Goal: Transaction & Acquisition: Purchase product/service

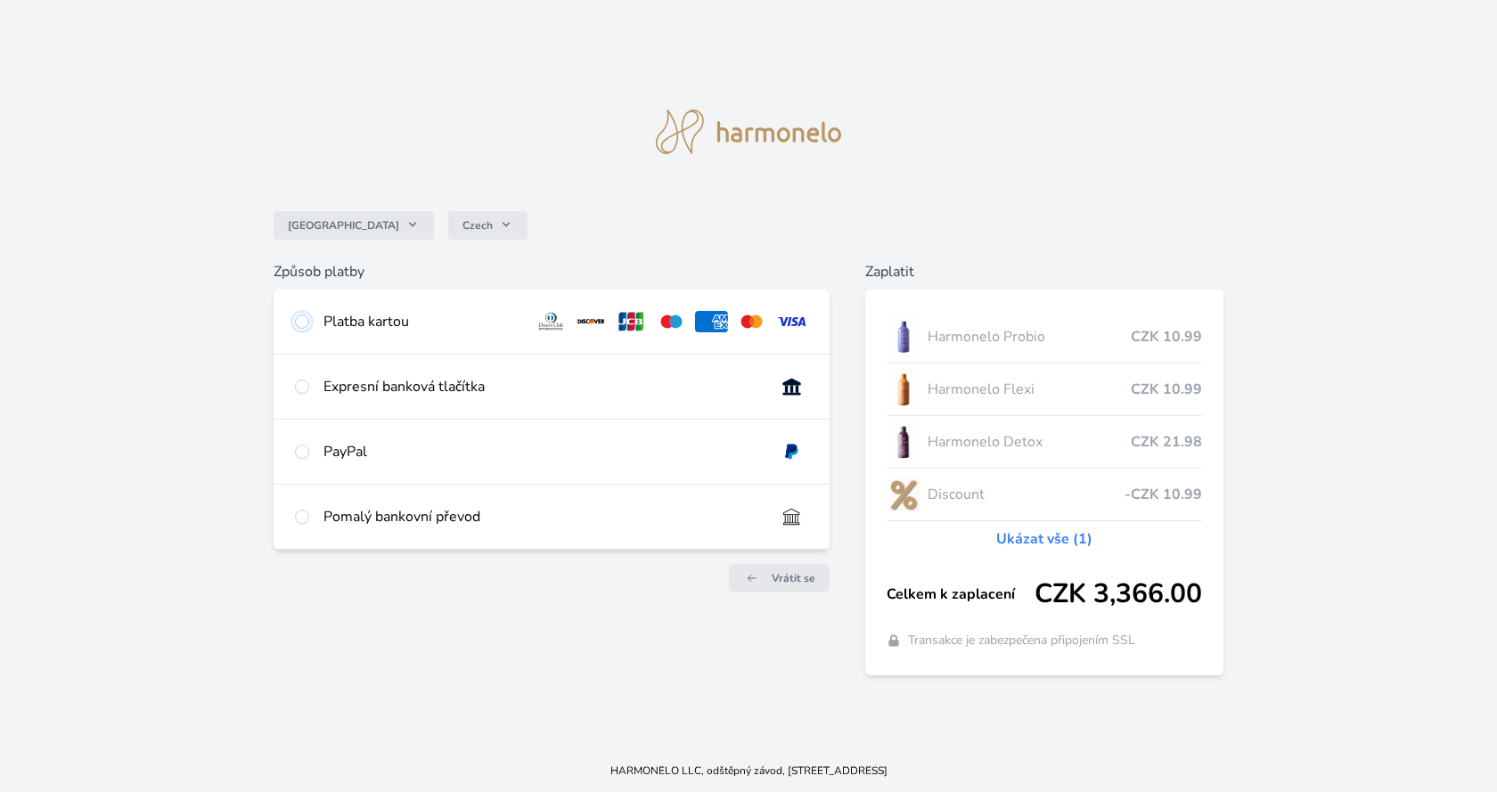
click at [302, 320] on input "radio" at bounding box center [302, 322] width 14 height 14
radio input "true"
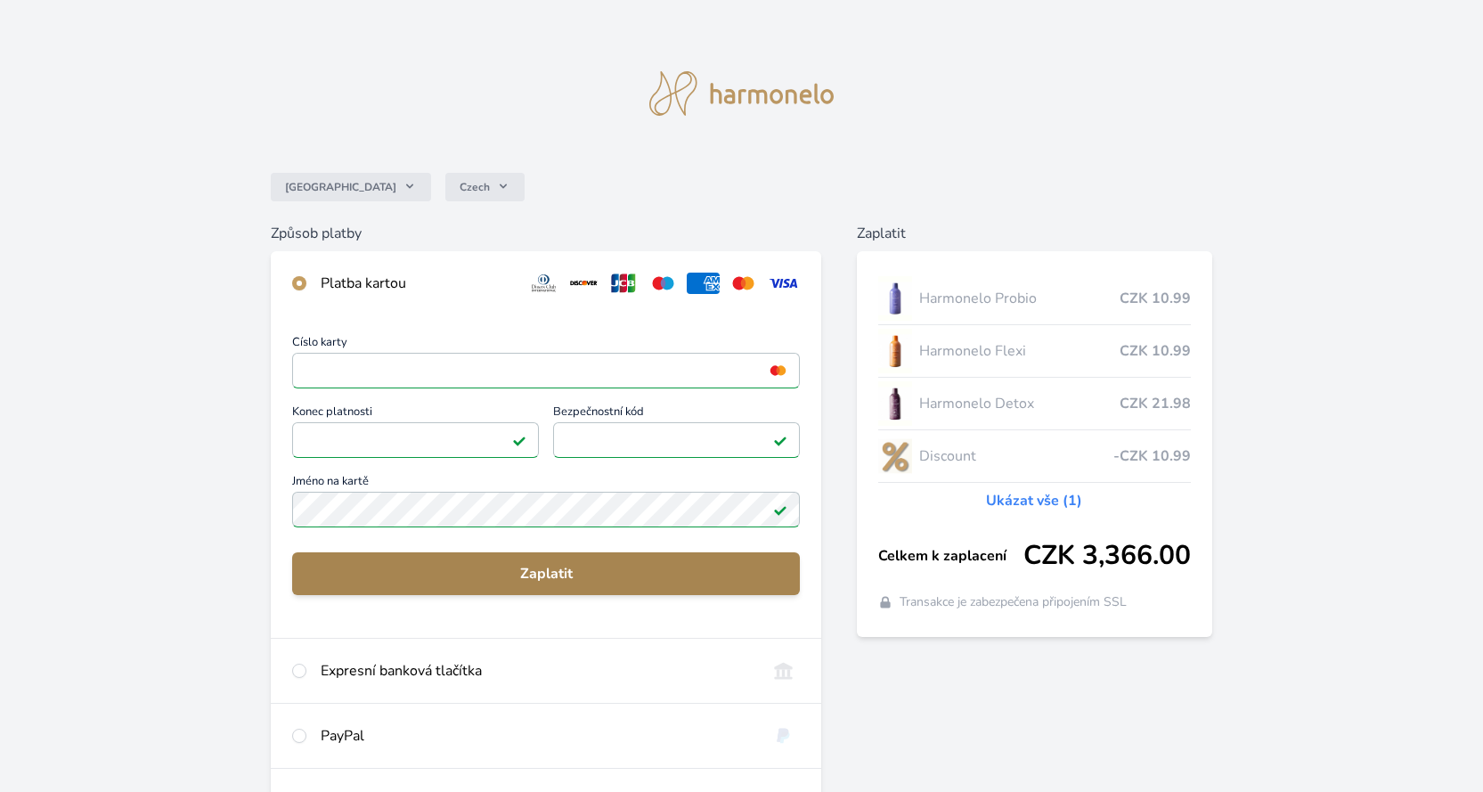
click at [563, 563] on span "Zaplatit" at bounding box center [545, 573] width 479 height 21
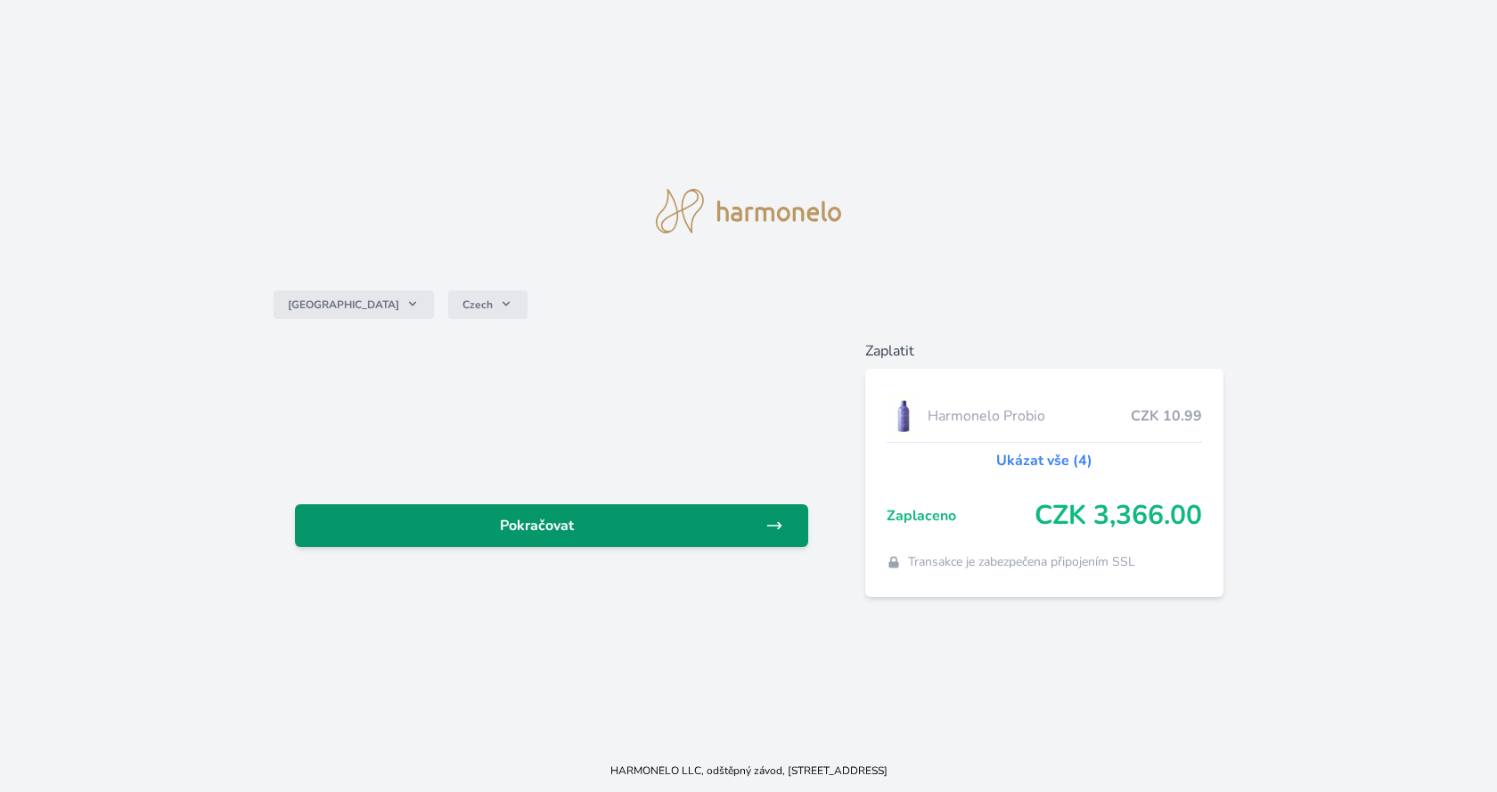
click at [595, 527] on span "Pokračovat" at bounding box center [537, 525] width 456 height 21
